Goal: Task Accomplishment & Management: Manage account settings

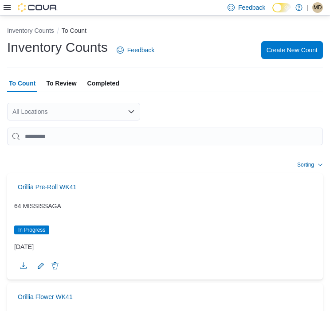
click at [8, 9] on icon at bounding box center [7, 7] width 7 height 5
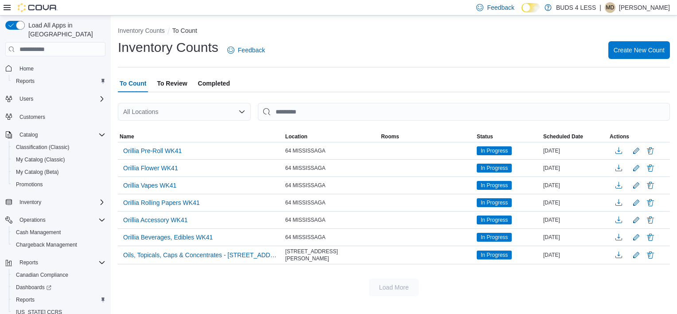
click at [41, 62] on span "Home" at bounding box center [61, 67] width 90 height 11
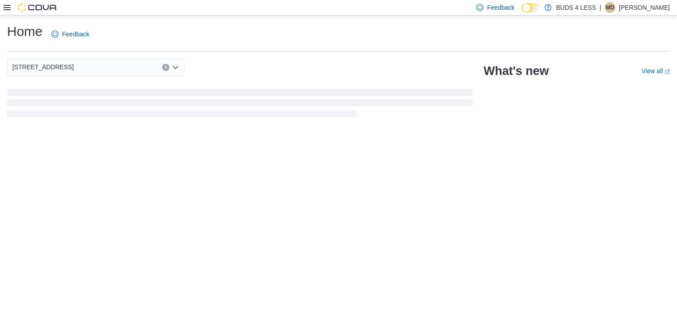
click at [329, 11] on p "[PERSON_NAME]" at bounding box center [644, 7] width 51 height 11
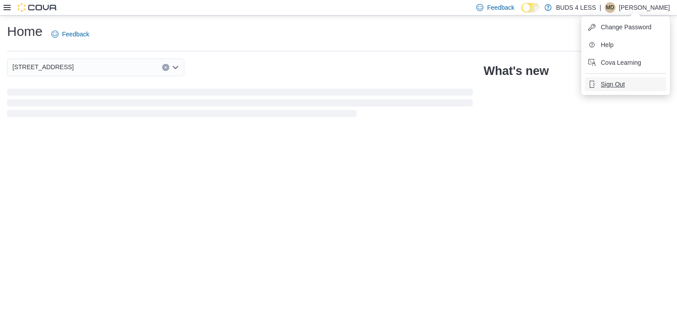
click at [329, 84] on span "Sign Out" at bounding box center [613, 84] width 24 height 9
